Goal: Task Accomplishment & Management: Manage account settings

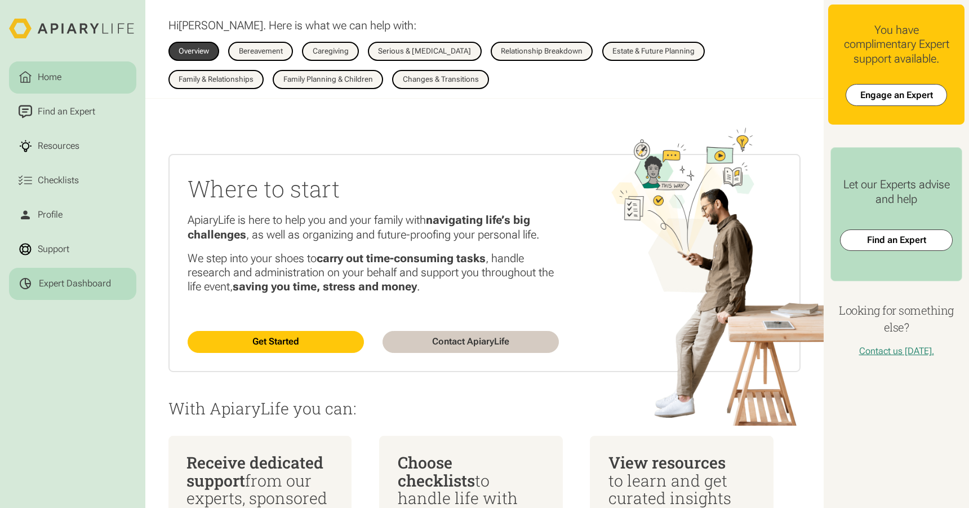
click at [54, 278] on div "Expert Dashboard" at bounding box center [75, 283] width 72 height 11
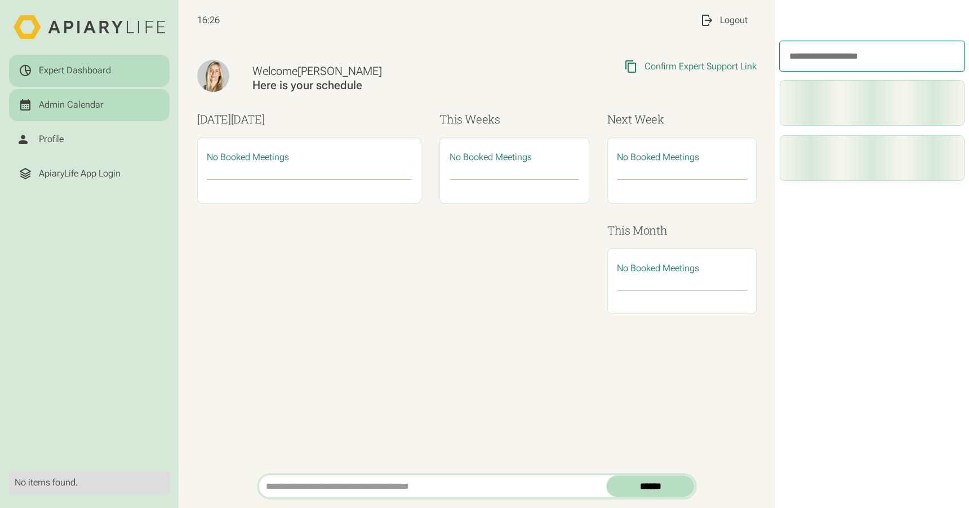
click at [56, 99] on div "Admin Calendar" at bounding box center [71, 104] width 65 height 11
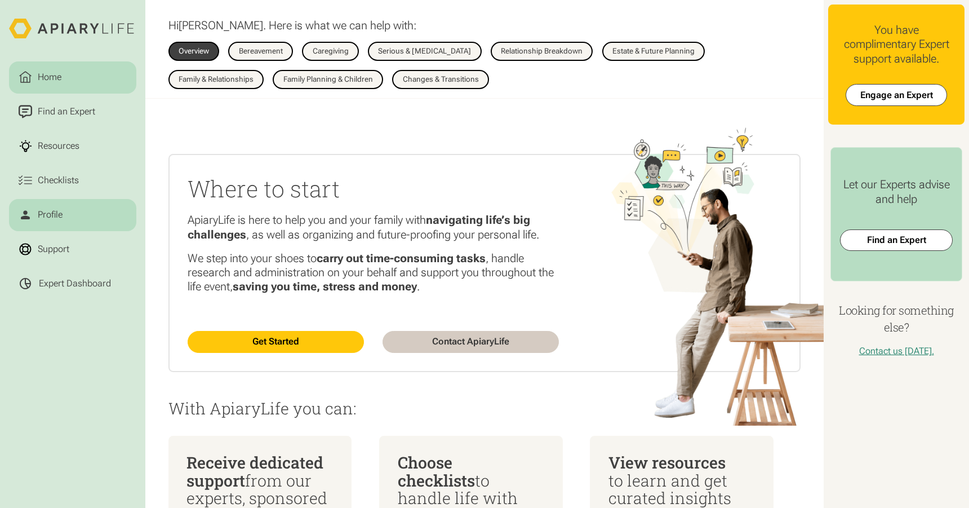
click at [61, 199] on link "Profile" at bounding box center [72, 215] width 127 height 32
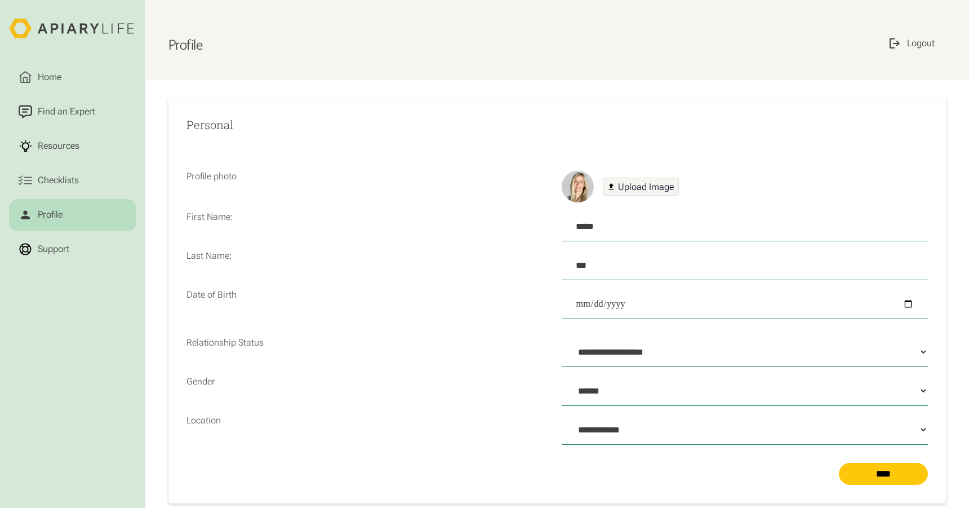
select select "**"
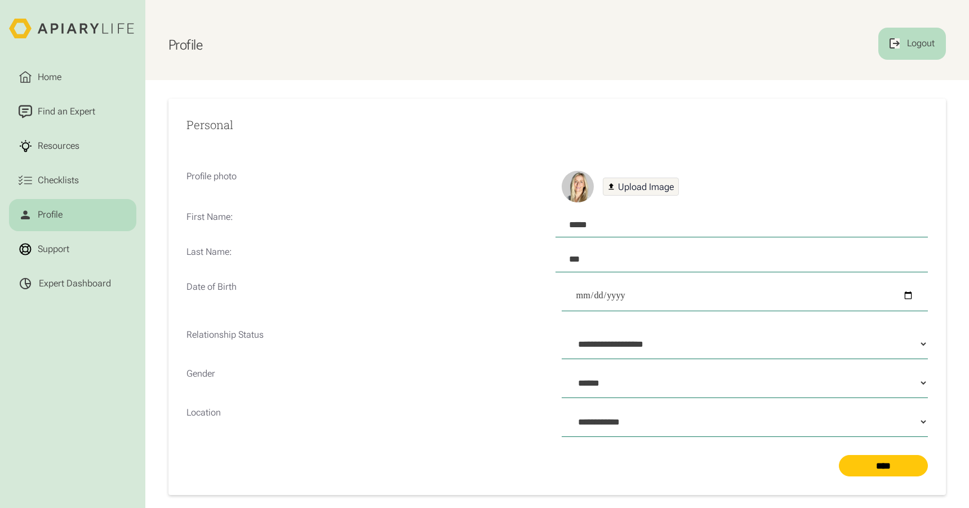
click at [929, 42] on div "Logout" at bounding box center [921, 44] width 32 height 14
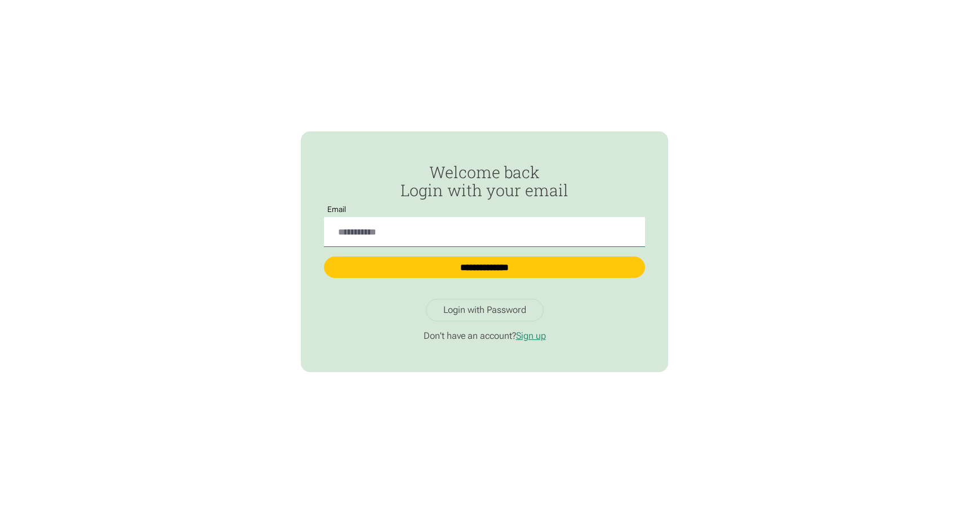
click at [617, 330] on p "Don't have an account? Sign up" at bounding box center [484, 335] width 321 height 11
click at [524, 330] on link "Sign up" at bounding box center [531, 335] width 30 height 11
